Goal: Task Accomplishment & Management: Complete application form

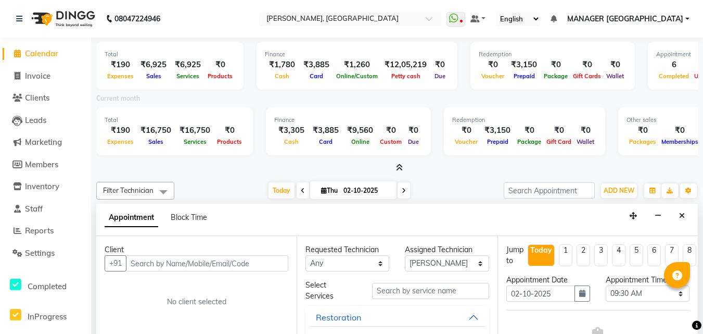
select select "68926"
select select "570"
select select "tentative"
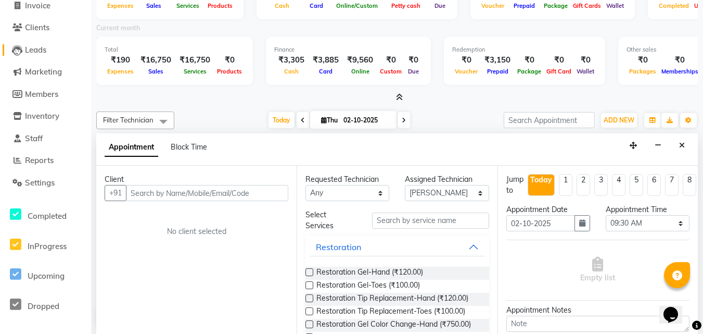
scroll to position [64, 0]
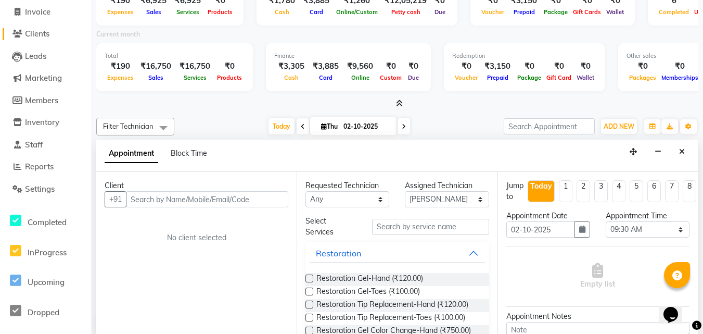
click at [48, 35] on span "Clients" at bounding box center [37, 34] width 24 height 10
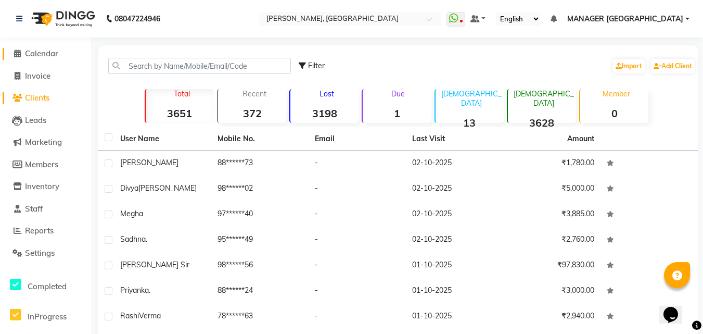
click at [40, 54] on span "Calendar" at bounding box center [41, 53] width 33 height 10
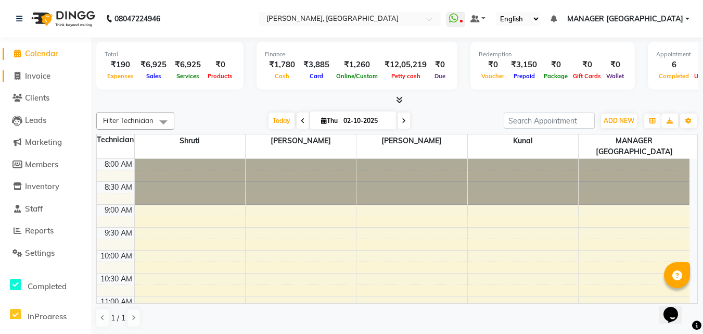
click at [27, 78] on span "Invoice" at bounding box center [38, 76] width 26 height 10
select select "service"
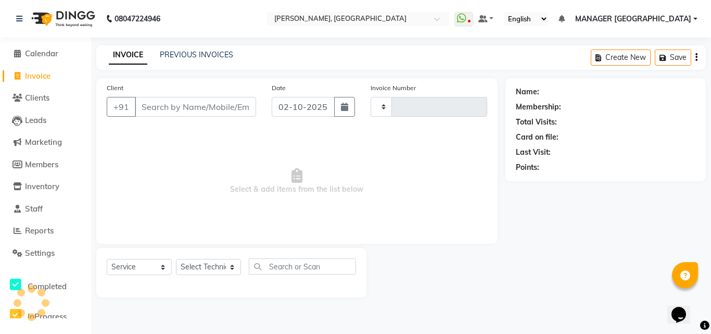
type input "1173"
select select "3755"
click at [205, 51] on link "PREVIOUS INVOICES" at bounding box center [196, 54] width 73 height 9
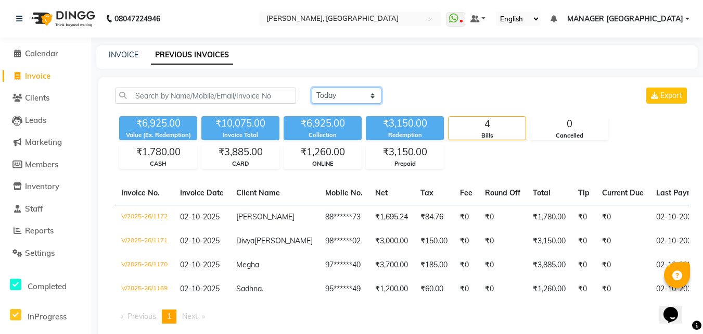
click at [333, 94] on select "[DATE] [DATE] Custom Range" at bounding box center [347, 95] width 70 height 16
select select "[DATE]"
click at [312, 87] on select "[DATE] [DATE] Custom Range" at bounding box center [347, 95] width 70 height 16
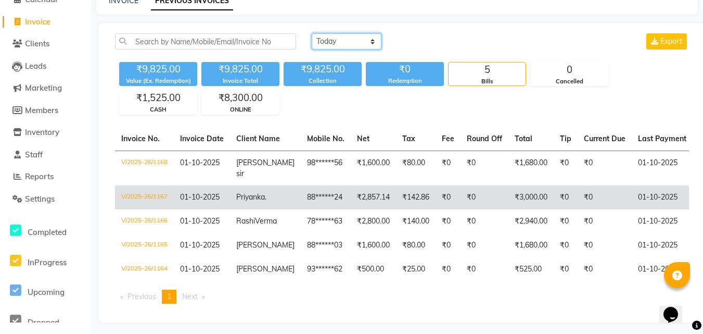
scroll to position [61, 0]
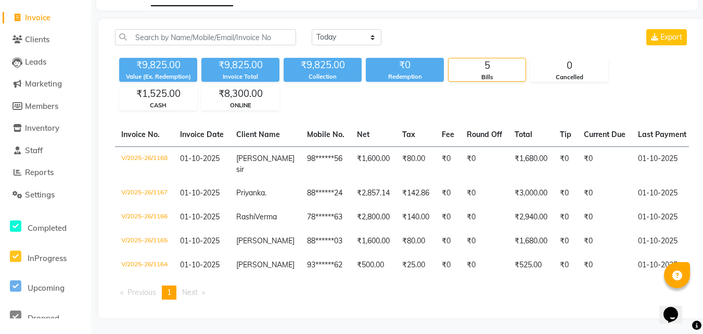
drag, startPoint x: 278, startPoint y: 211, endPoint x: 200, endPoint y: 83, distance: 150.4
click at [200, 83] on div "[DATE] [DATE] Custom Range Export ₹9,825.00 Value (Ex. Redemption) ₹9,825.00 In…" at bounding box center [401, 168] width 607 height 299
click at [292, 102] on div "₹9,825.00 Value (Ex. Redemption) ₹9,825.00 Invoice Total ₹9,825.00 Collection ₹…" at bounding box center [402, 82] width 574 height 57
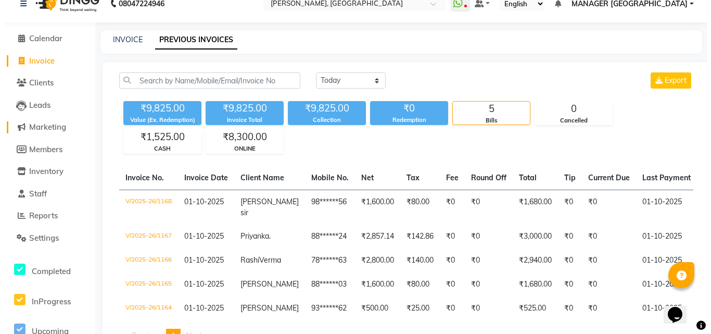
scroll to position [0, 0]
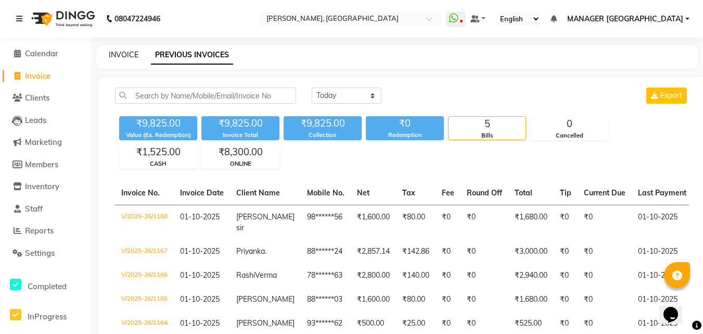
click at [126, 55] on link "INVOICE" at bounding box center [124, 54] width 30 height 9
select select "service"
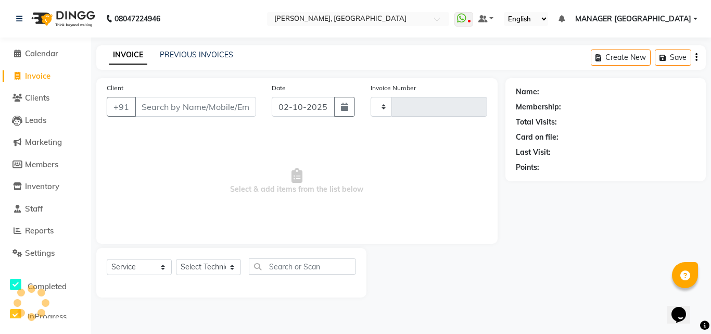
type input "1173"
select select "3755"
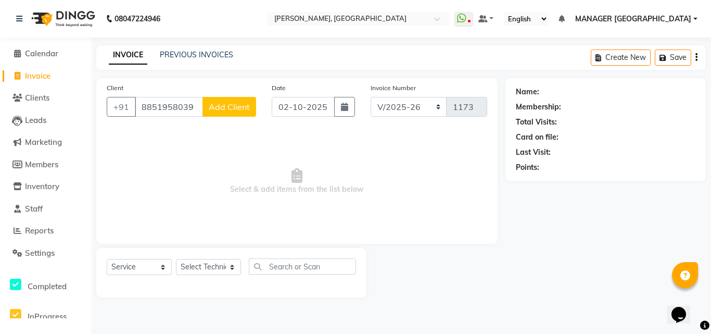
type input "8851958039"
click at [223, 108] on span "Add Client" at bounding box center [229, 107] width 41 height 10
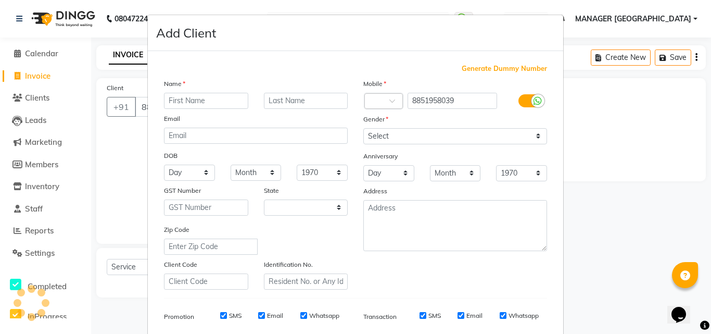
select select "21"
type input "Radhika"
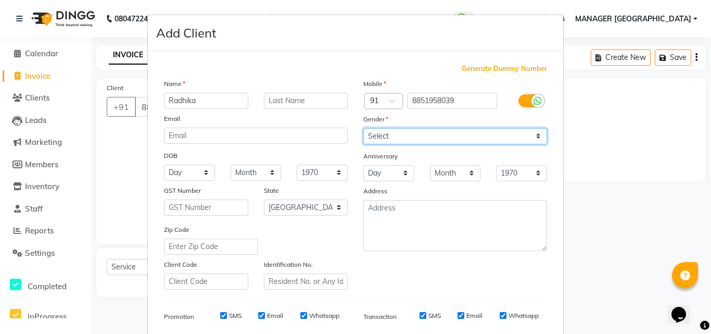
click at [396, 140] on select "Select [DEMOGRAPHIC_DATA] [DEMOGRAPHIC_DATA] Other Prefer Not To Say" at bounding box center [455, 136] width 184 height 16
select select "[DEMOGRAPHIC_DATA]"
click at [363, 128] on select "Select [DEMOGRAPHIC_DATA] [DEMOGRAPHIC_DATA] Other Prefer Not To Say" at bounding box center [455, 136] width 184 height 16
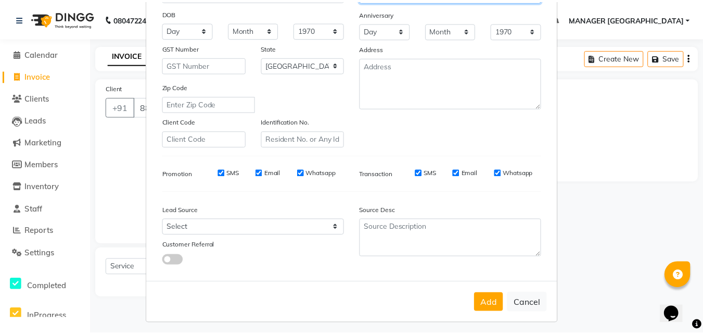
scroll to position [147, 0]
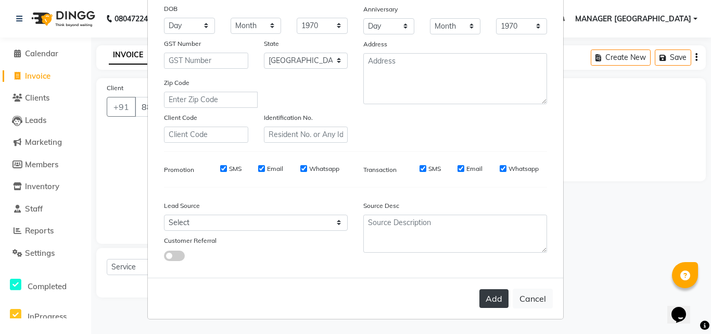
click at [490, 299] on button "Add" at bounding box center [493, 298] width 29 height 19
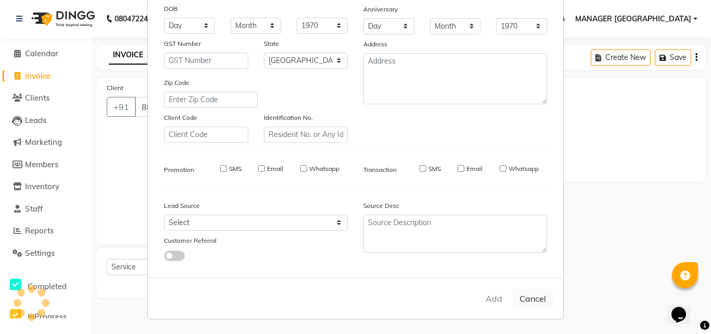
type input "88******39"
select select
select select "null"
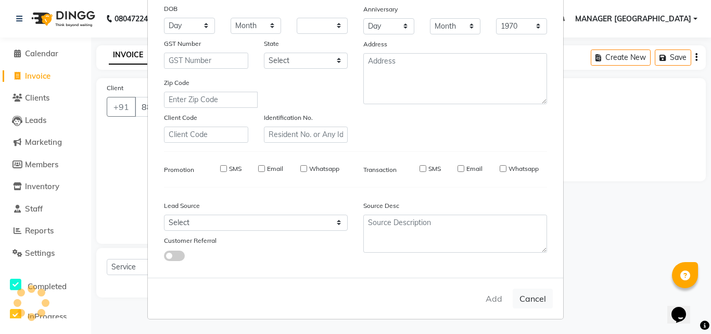
select select
checkbox input "false"
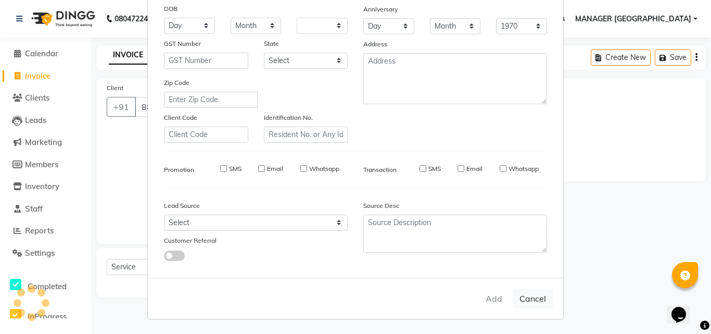
checkbox input "false"
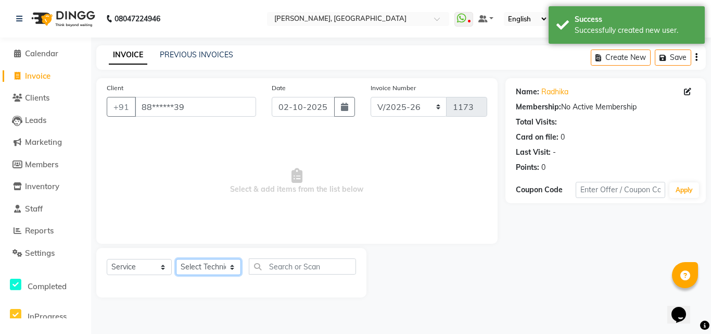
click at [216, 269] on select "Select Technician [PERSON_NAME] MANAGER GREEN [PERSON_NAME]" at bounding box center [208, 267] width 65 height 16
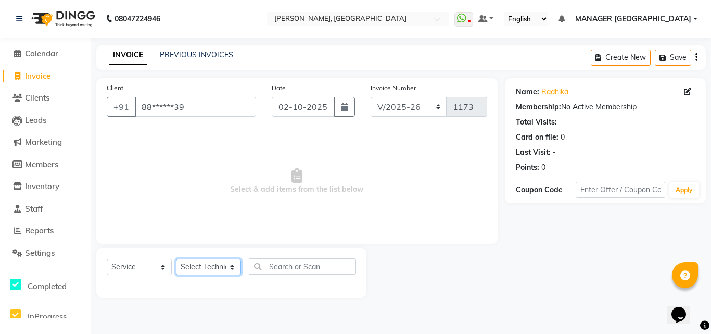
select select "80823"
click at [176, 259] on select "Select Technician [PERSON_NAME] MANAGER GREEN [PERSON_NAME]" at bounding box center [208, 267] width 65 height 16
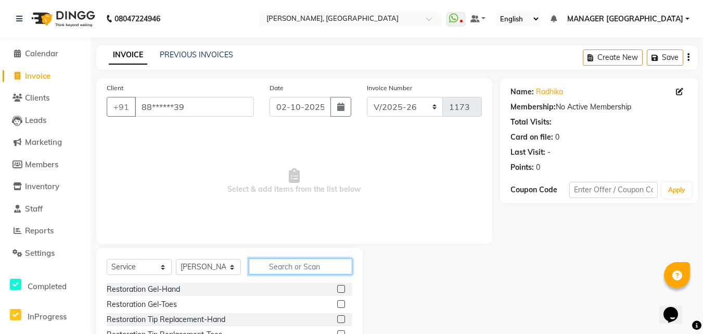
click at [273, 270] on input "text" at bounding box center [301, 266] width 104 height 16
type input "a"
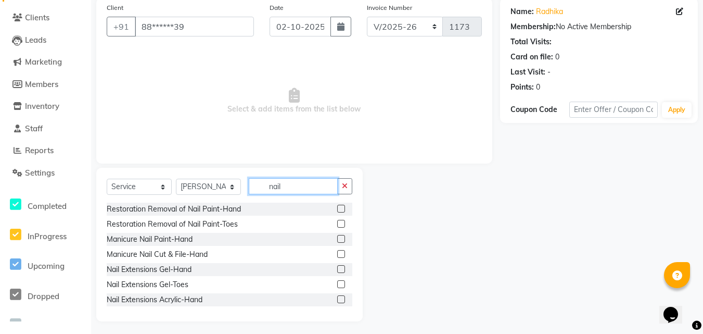
scroll to position [81, 0]
type input "nail"
click at [405, 251] on div at bounding box center [431, 244] width 137 height 154
click at [337, 298] on label at bounding box center [341, 298] width 8 height 8
click at [337, 298] on input "checkbox" at bounding box center [340, 298] width 7 height 7
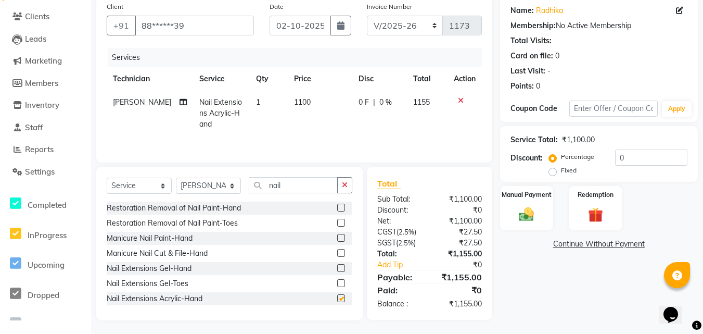
checkbox input "false"
click at [300, 106] on span "1100" at bounding box center [302, 101] width 17 height 9
select select "80823"
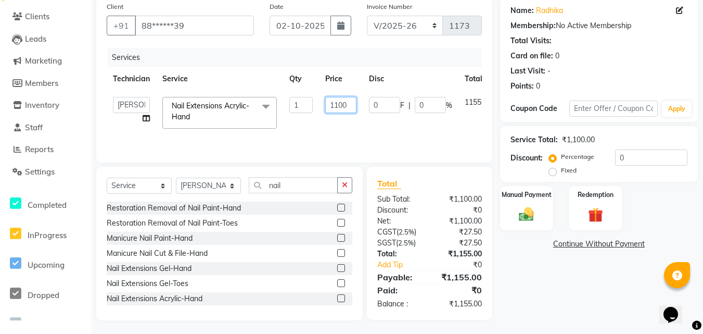
click at [339, 103] on input "1100" at bounding box center [340, 105] width 31 height 16
type input "1200"
click at [568, 259] on div "Name: [PERSON_NAME] Membership: No Active Membership Total Visits: Card on file…" at bounding box center [603, 158] width 206 height 323
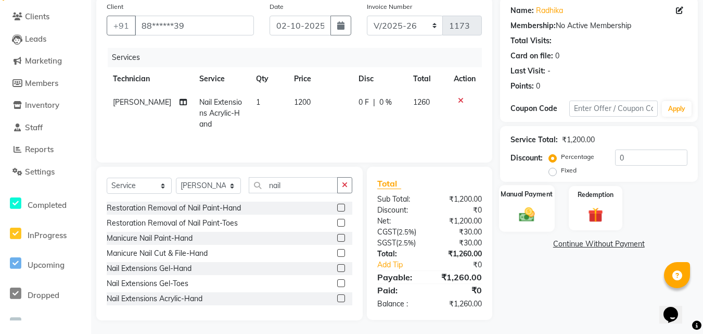
click at [533, 194] on label "Manual Payment" at bounding box center [527, 194] width 52 height 10
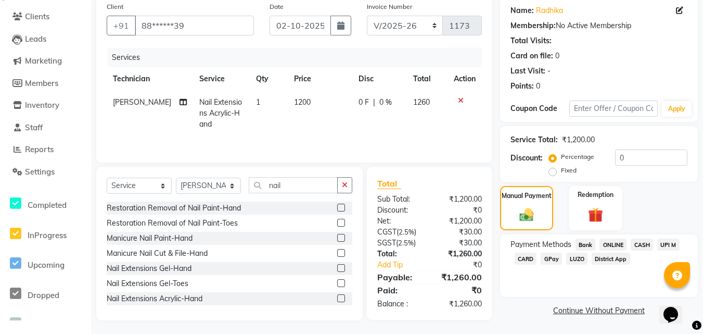
click at [611, 244] on span "ONLINE" at bounding box center [613, 244] width 27 height 12
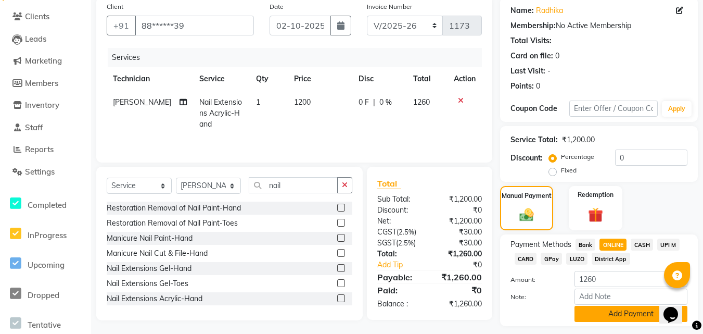
click at [585, 309] on button "Add Payment" at bounding box center [631, 314] width 113 height 16
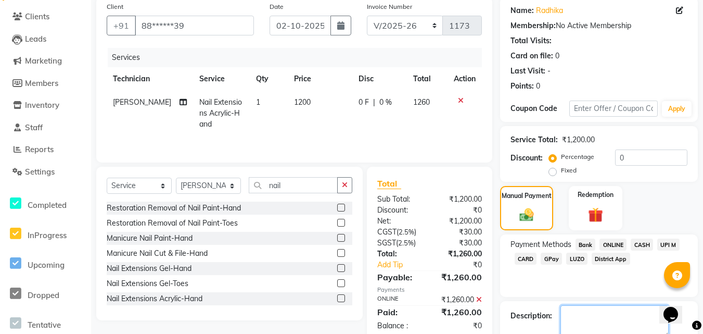
click at [585, 309] on textarea at bounding box center [615, 321] width 108 height 32
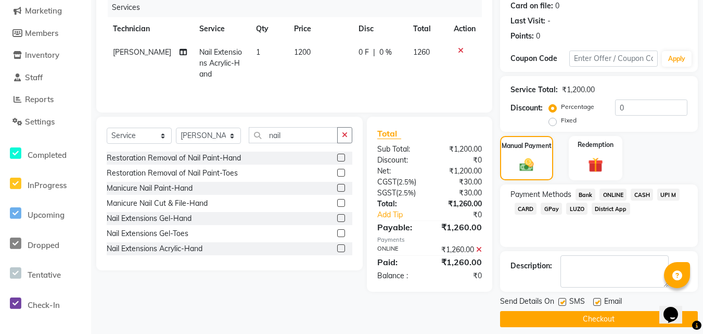
click at [563, 316] on button "Checkout" at bounding box center [599, 319] width 198 height 16
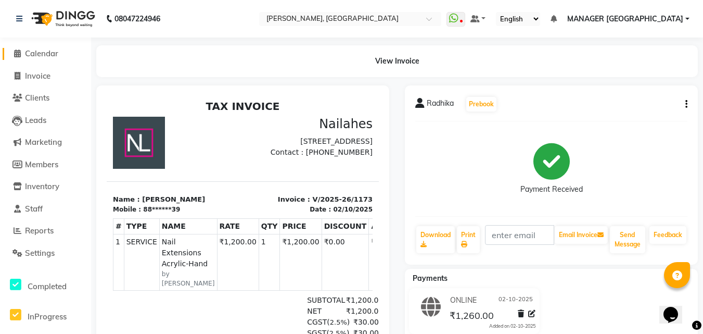
click at [46, 54] on span "Calendar" at bounding box center [41, 53] width 33 height 10
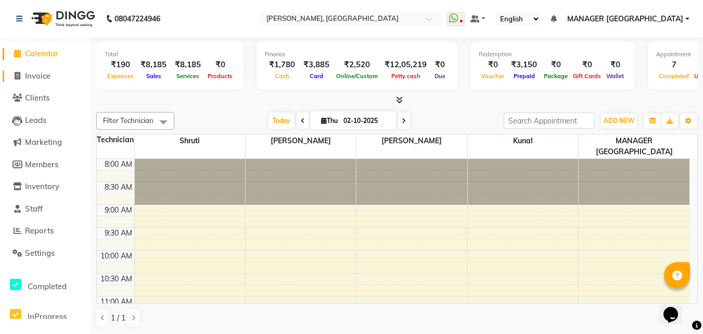
click at [50, 79] on span "Invoice" at bounding box center [38, 76] width 26 height 10
select select "service"
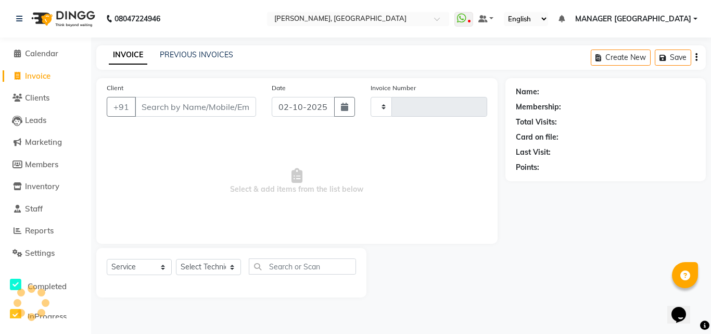
type input "1174"
select select "3755"
click at [195, 53] on link "PREVIOUS INVOICES" at bounding box center [196, 54] width 73 height 9
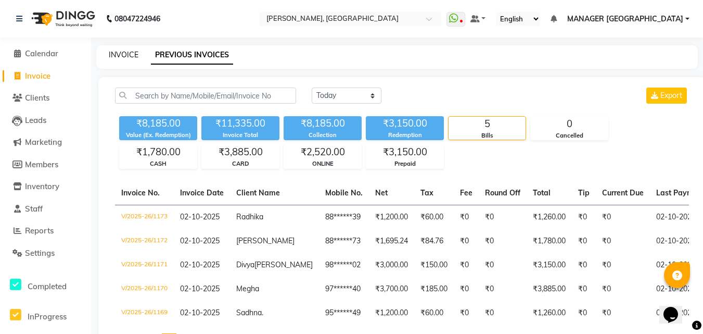
click at [126, 55] on link "INVOICE" at bounding box center [124, 54] width 30 height 9
select select "service"
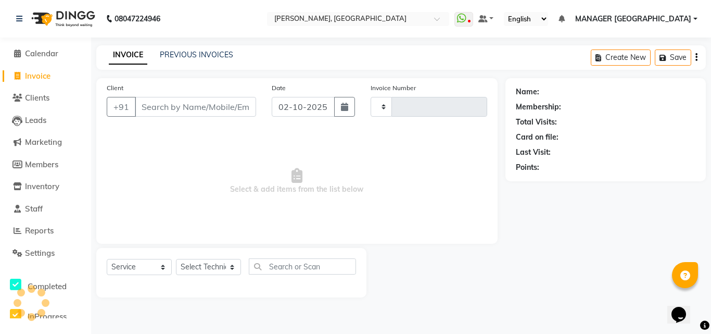
type input "1174"
select select "3755"
click at [166, 104] on input "Client" at bounding box center [195, 107] width 121 height 20
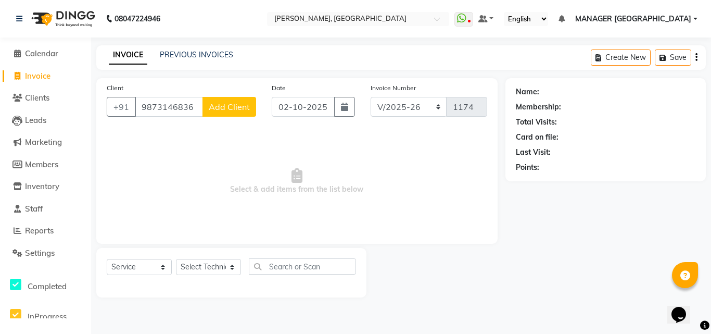
type input "9873146836"
click at [207, 105] on button "Add Client" at bounding box center [229, 107] width 54 height 20
select select "21"
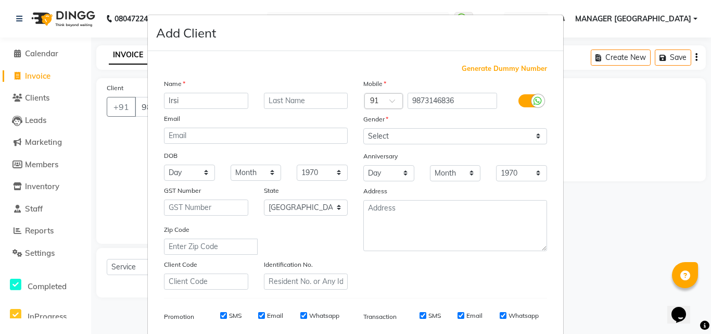
type input "Irsi"
click at [398, 134] on select "Select [DEMOGRAPHIC_DATA] [DEMOGRAPHIC_DATA] Other Prefer Not To Say" at bounding box center [455, 136] width 184 height 16
select select "[DEMOGRAPHIC_DATA]"
click at [363, 128] on select "Select [DEMOGRAPHIC_DATA] [DEMOGRAPHIC_DATA] Other Prefer Not To Say" at bounding box center [455, 136] width 184 height 16
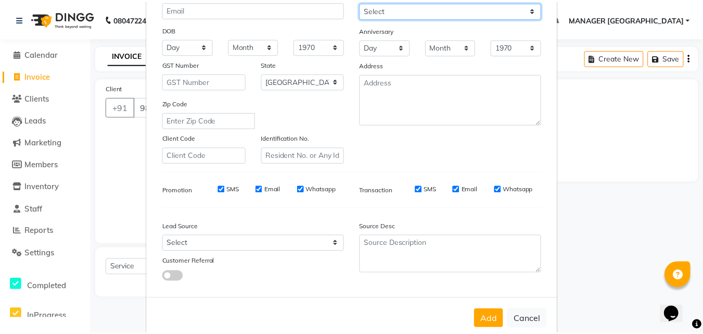
scroll to position [147, 0]
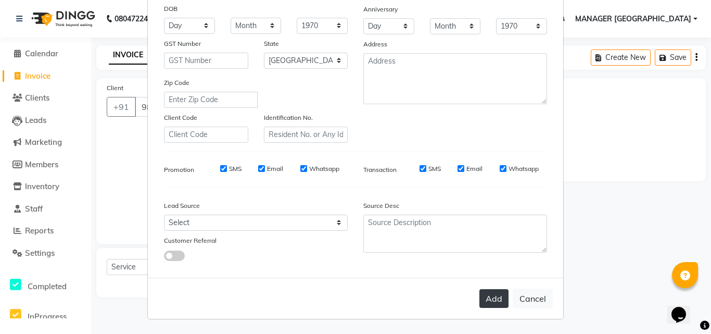
click at [486, 298] on button "Add" at bounding box center [493, 298] width 29 height 19
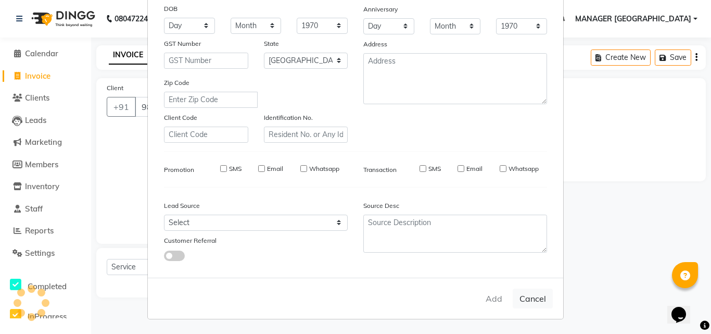
type input "98******36"
select select
select select "null"
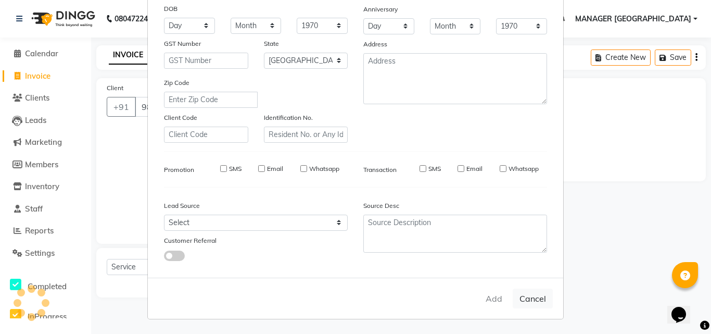
select select
checkbox input "false"
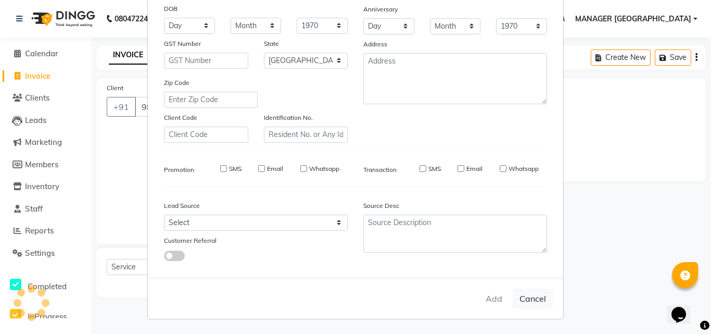
checkbox input "false"
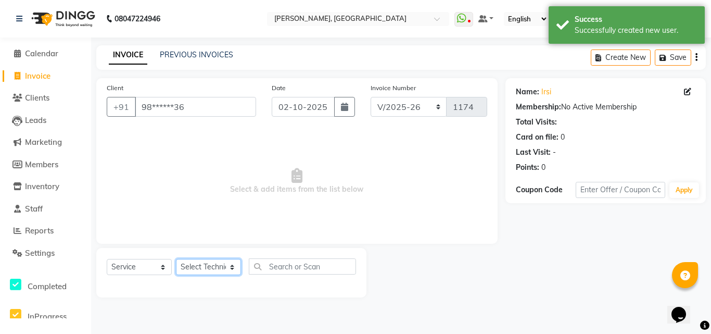
click at [205, 268] on select "Select Technician [PERSON_NAME] MANAGER GREEN [PERSON_NAME]" at bounding box center [208, 267] width 65 height 16
select select "60471"
click at [176, 259] on select "Select Technician [PERSON_NAME] MANAGER GREEN [PERSON_NAME]" at bounding box center [208, 267] width 65 height 16
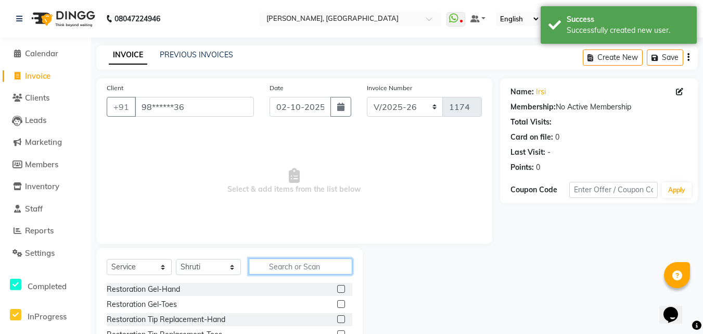
click at [265, 261] on input "text" at bounding box center [301, 266] width 104 height 16
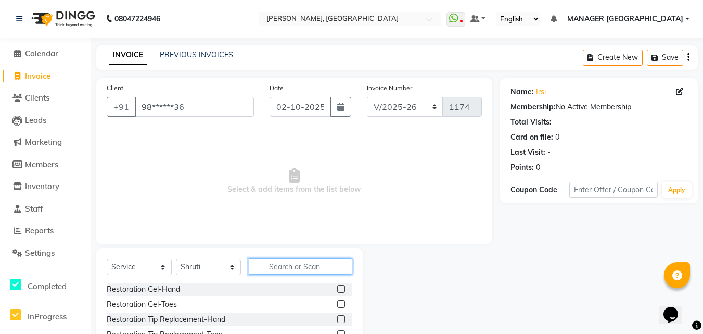
type input "g"
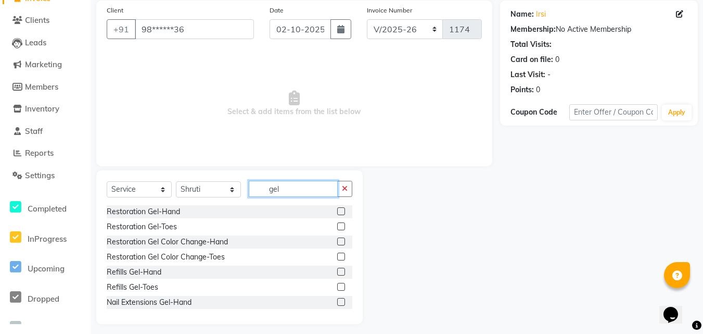
scroll to position [83, 0]
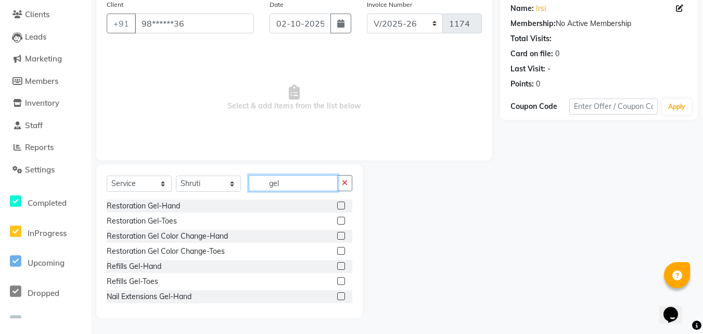
type input "gel"
click at [337, 295] on label at bounding box center [341, 296] width 8 height 8
click at [337, 295] on input "checkbox" at bounding box center [340, 296] width 7 height 7
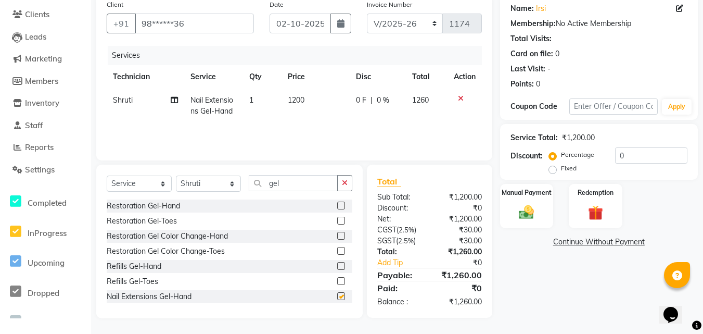
checkbox input "false"
click at [296, 97] on span "1200" at bounding box center [296, 99] width 17 height 9
select select "60471"
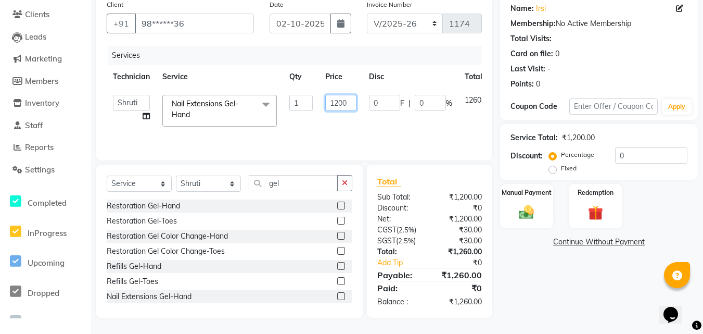
click at [335, 107] on input "1200" at bounding box center [340, 103] width 31 height 16
type input "1200"
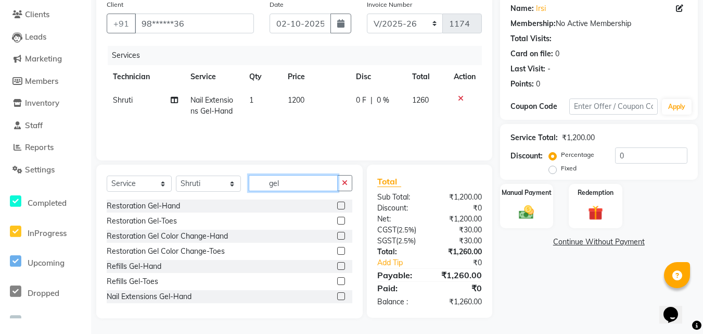
click at [275, 188] on input "gel" at bounding box center [293, 183] width 89 height 16
click at [284, 185] on input "gel" at bounding box center [293, 183] width 89 height 16
type input "g"
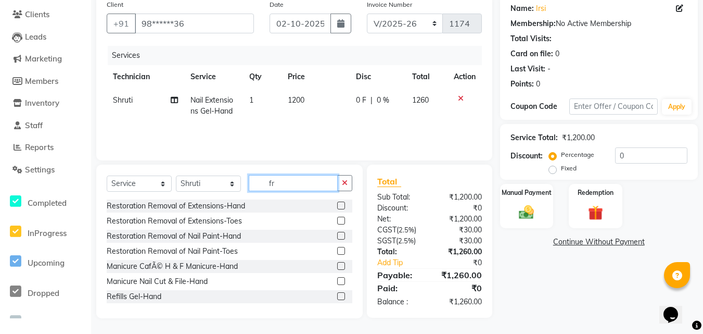
scroll to position [83, 0]
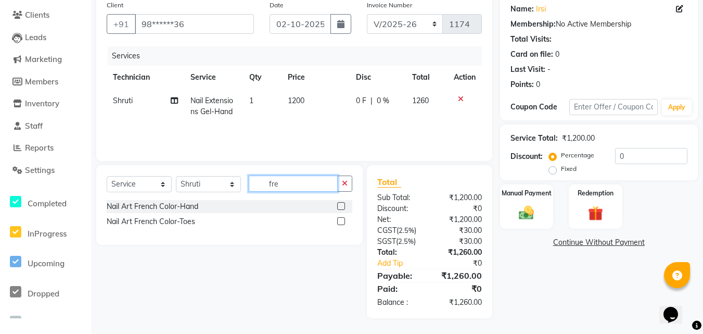
type input "fre"
click at [344, 205] on label at bounding box center [341, 206] width 8 height 8
click at [344, 205] on input "checkbox" at bounding box center [340, 206] width 7 height 7
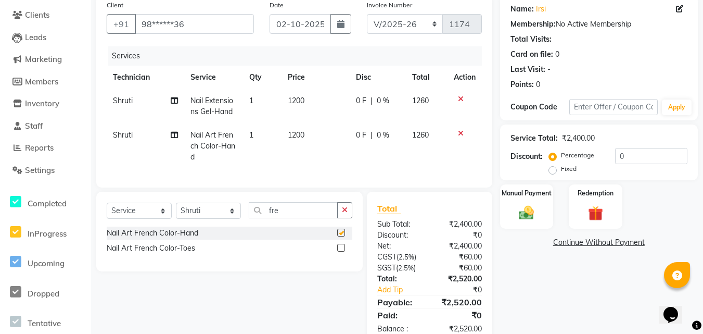
checkbox input "false"
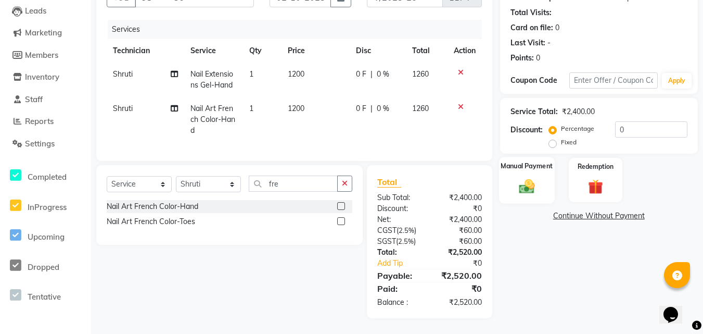
click at [536, 177] on img at bounding box center [527, 186] width 26 height 18
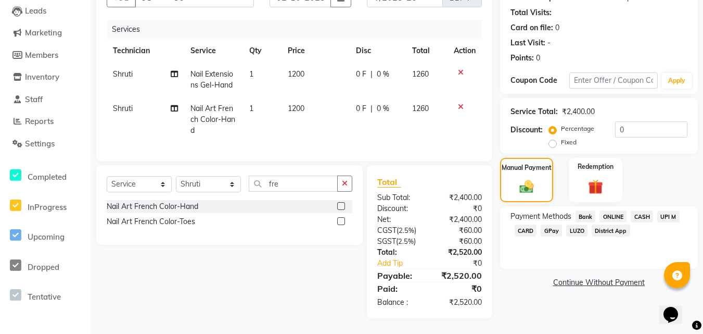
click at [617, 210] on span "ONLINE" at bounding box center [613, 216] width 27 height 12
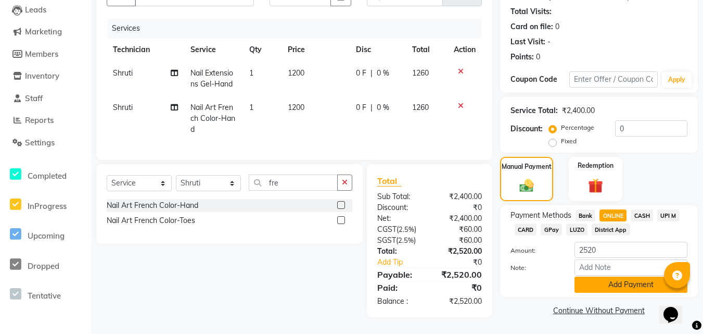
click at [613, 276] on button "Add Payment" at bounding box center [631, 284] width 113 height 16
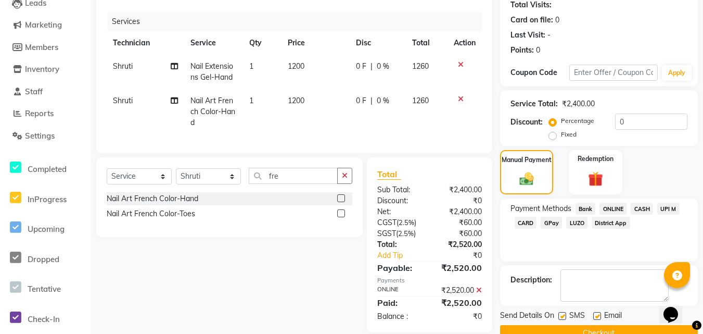
scroll to position [140, 0]
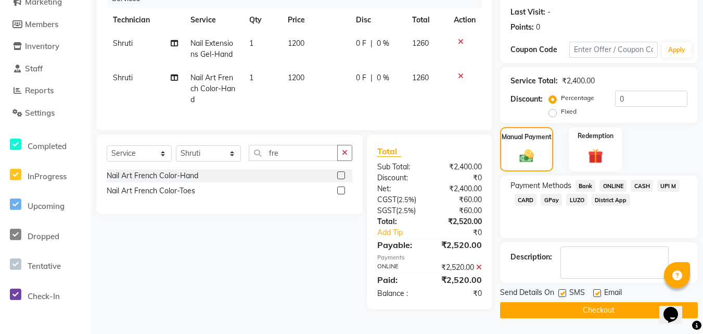
click at [619, 311] on button "Checkout" at bounding box center [599, 310] width 198 height 16
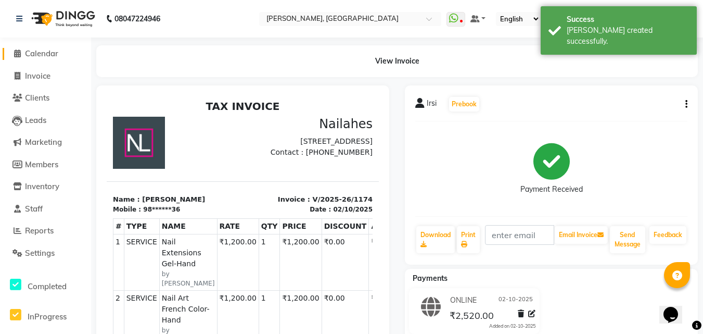
click at [30, 57] on span "Calendar" at bounding box center [41, 53] width 33 height 10
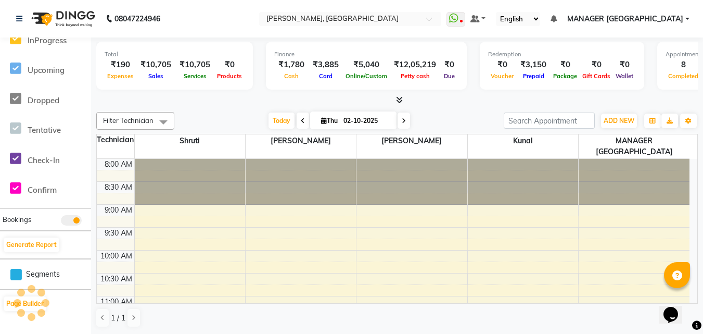
scroll to position [280, 0]
